Goal: Information Seeking & Learning: Find specific fact

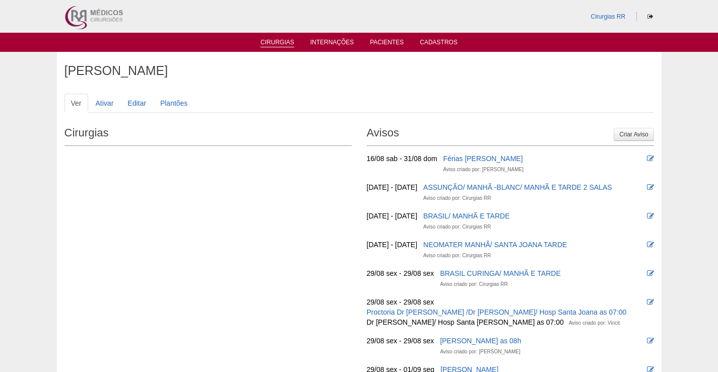
click at [269, 43] on link "Cirurgias" at bounding box center [278, 43] width 34 height 9
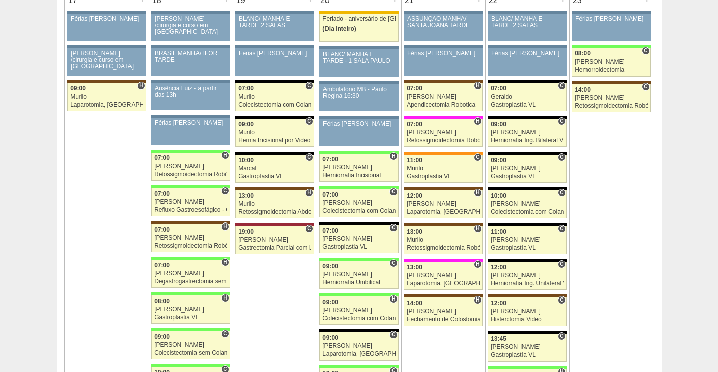
scroll to position [1613, 0]
click at [532, 237] on div "[PERSON_NAME]" at bounding box center [527, 239] width 73 height 7
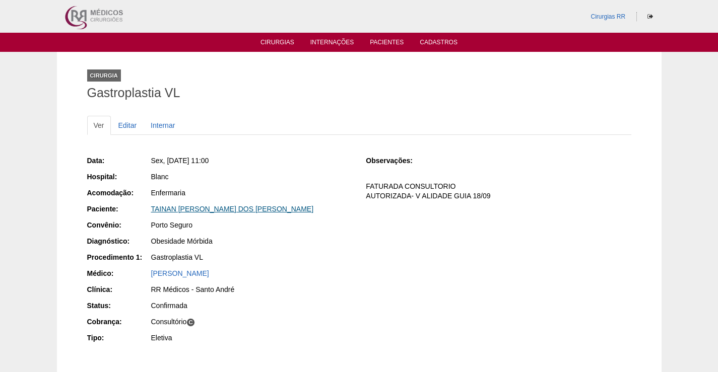
click at [249, 212] on link "TAINAN DE CAMILLO DOS SANTOS MOREIRA" at bounding box center [232, 209] width 163 height 8
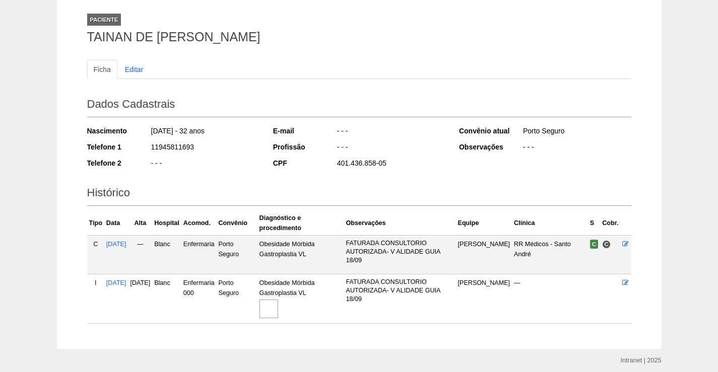
scroll to position [94, 0]
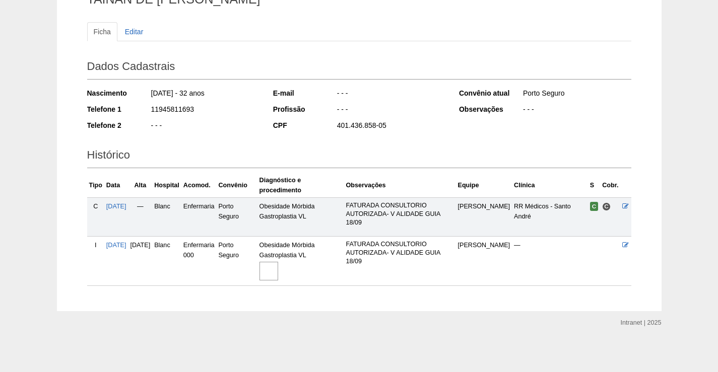
click at [278, 273] on img at bounding box center [269, 271] width 19 height 19
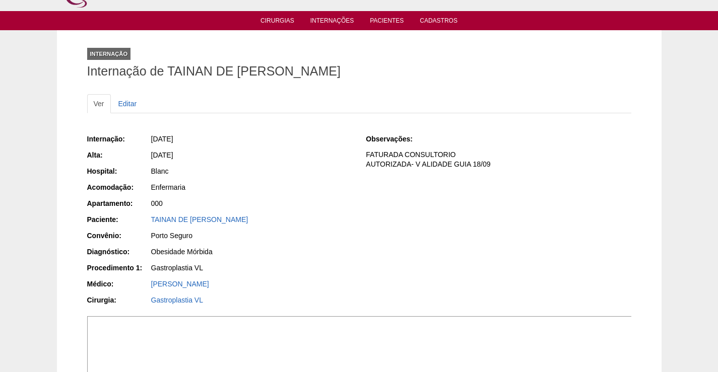
scroll to position [202, 0]
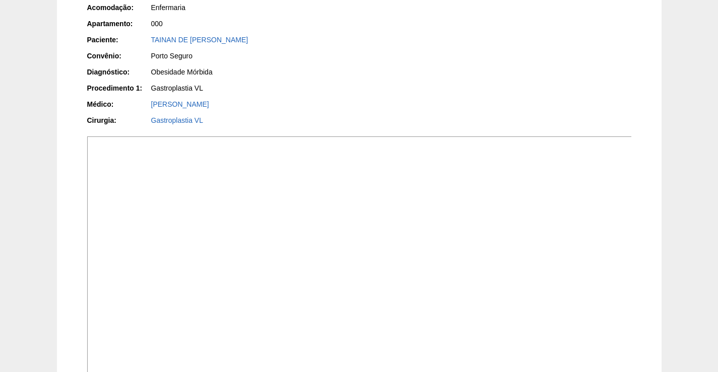
click at [498, 241] on img at bounding box center [359, 260] width 545 height 246
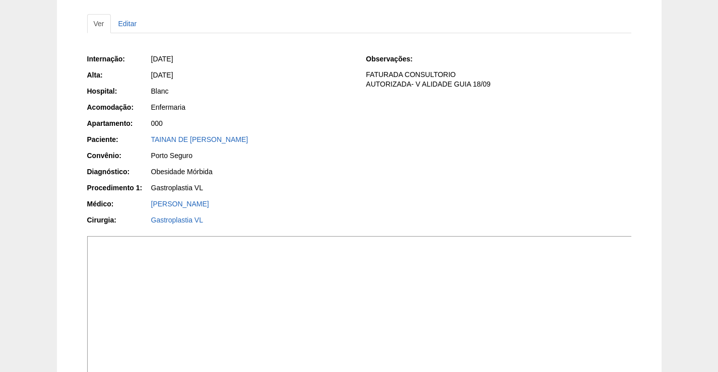
scroll to position [101, 0]
drag, startPoint x: 321, startPoint y: 144, endPoint x: 145, endPoint y: 137, distance: 175.5
click at [145, 137] on div "Paciente: TAINAN DE [PERSON_NAME]" at bounding box center [219, 142] width 265 height 13
copy div "Paciente: TAINAN DE [PERSON_NAME]"
